Goal: Find specific page/section: Find specific page/section

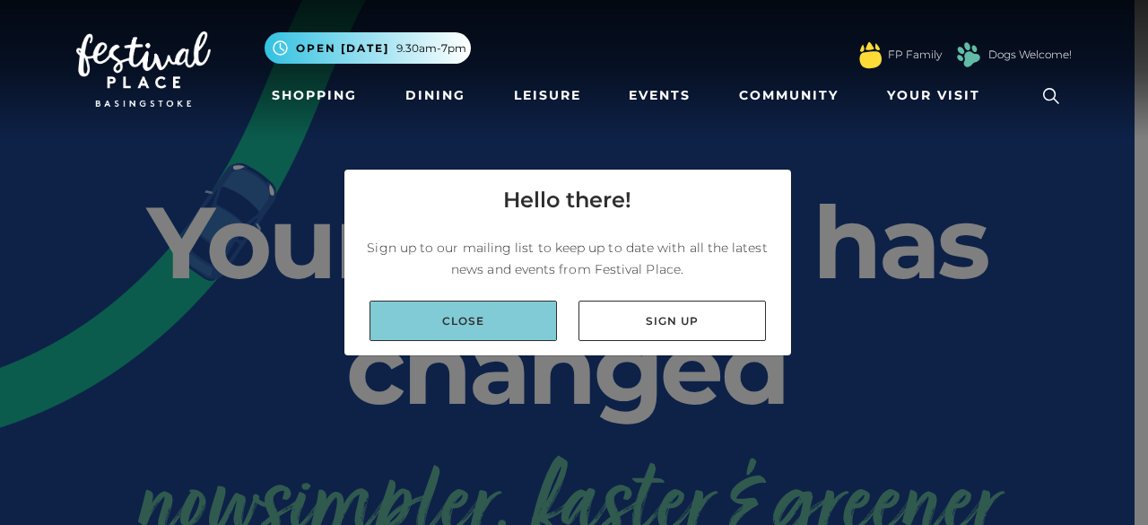
click at [499, 311] on link "Close" at bounding box center [464, 321] width 188 height 40
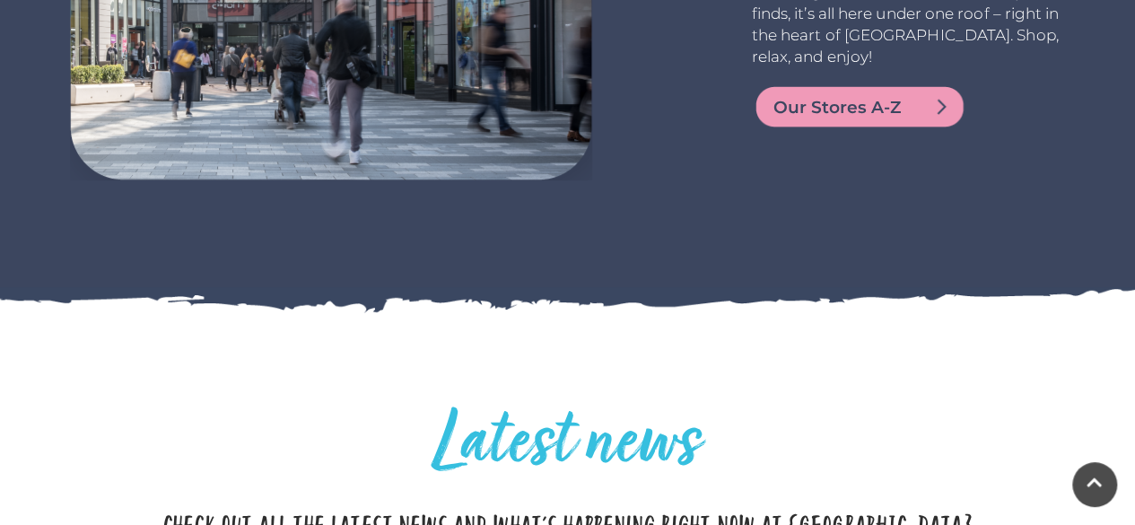
scroll to position [3525, 0]
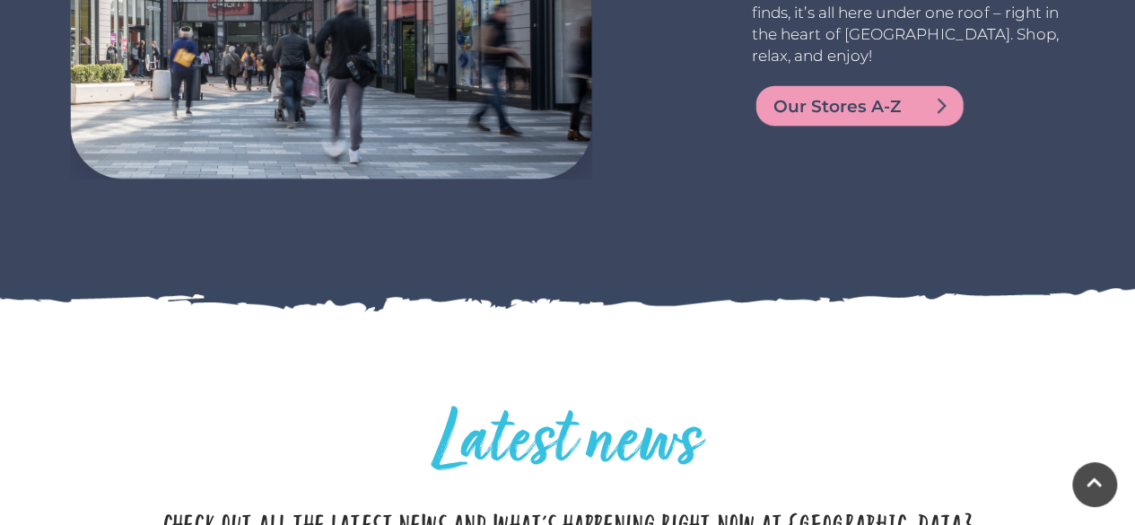
click at [820, 94] on span "Our Stores A-Z" at bounding box center [880, 106] width 215 height 25
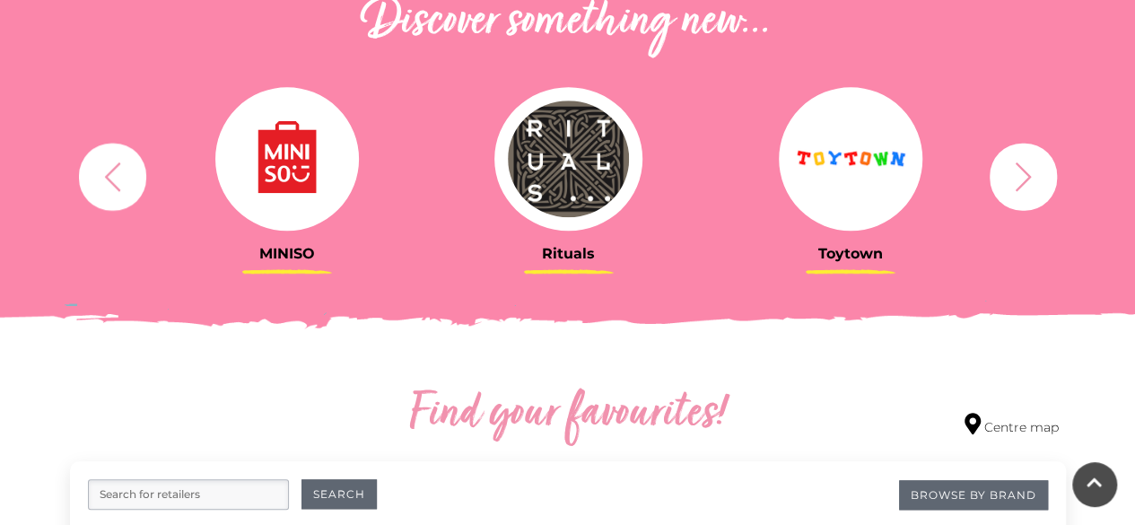
scroll to position [672, 0]
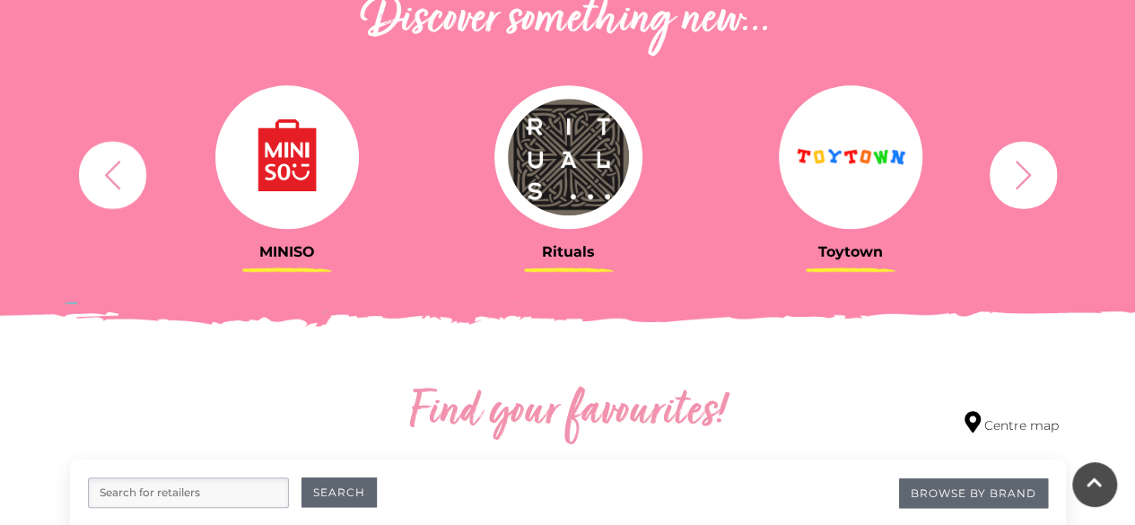
click at [1023, 180] on icon "button" at bounding box center [1023, 174] width 16 height 29
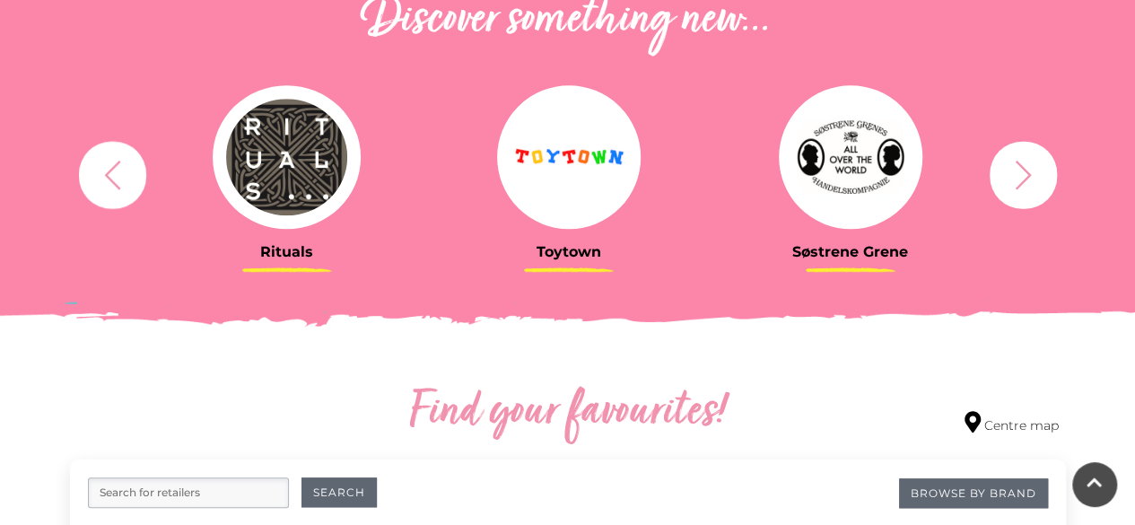
click at [1023, 180] on icon "button" at bounding box center [1023, 174] width 16 height 29
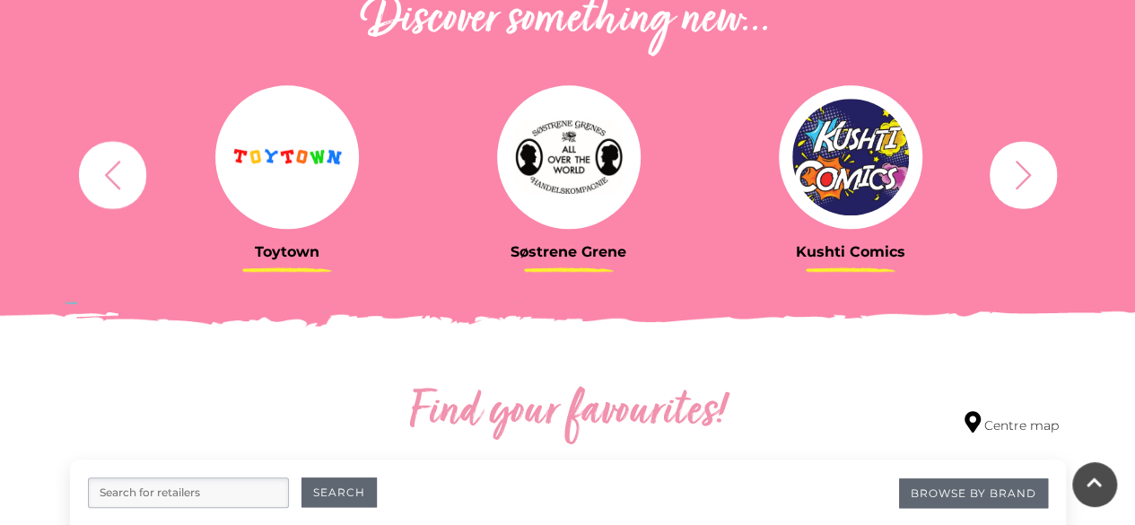
click at [1023, 180] on icon "button" at bounding box center [1023, 174] width 16 height 29
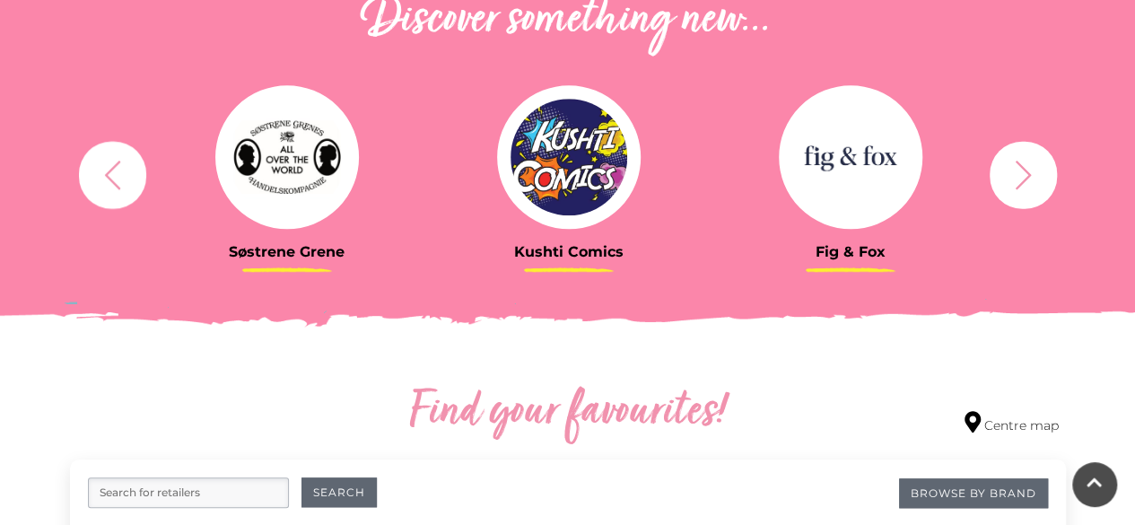
click at [1023, 180] on icon "button" at bounding box center [1023, 174] width 16 height 29
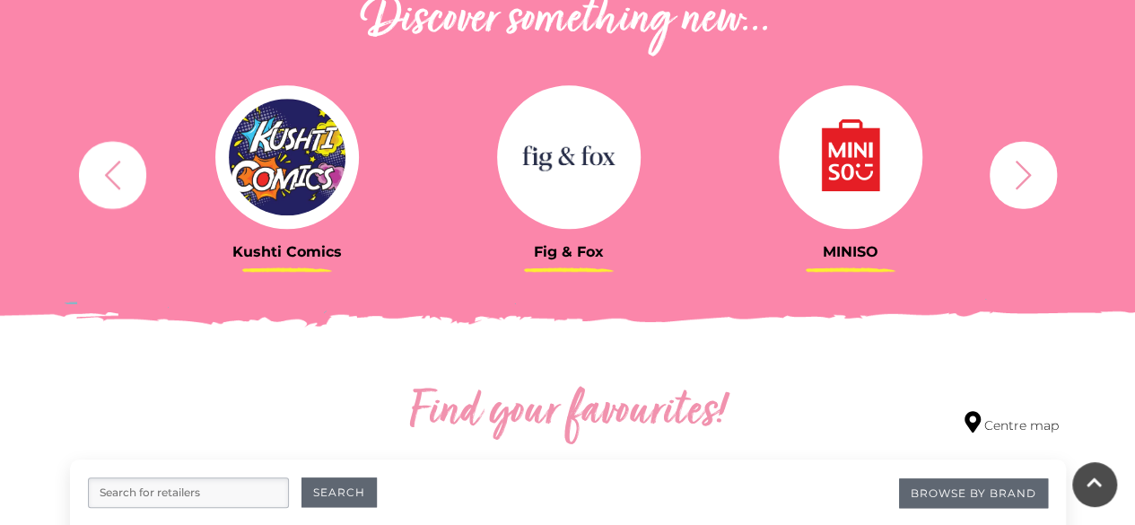
click at [1023, 180] on icon "button" at bounding box center [1023, 174] width 16 height 29
